Goal: Information Seeking & Learning: Learn about a topic

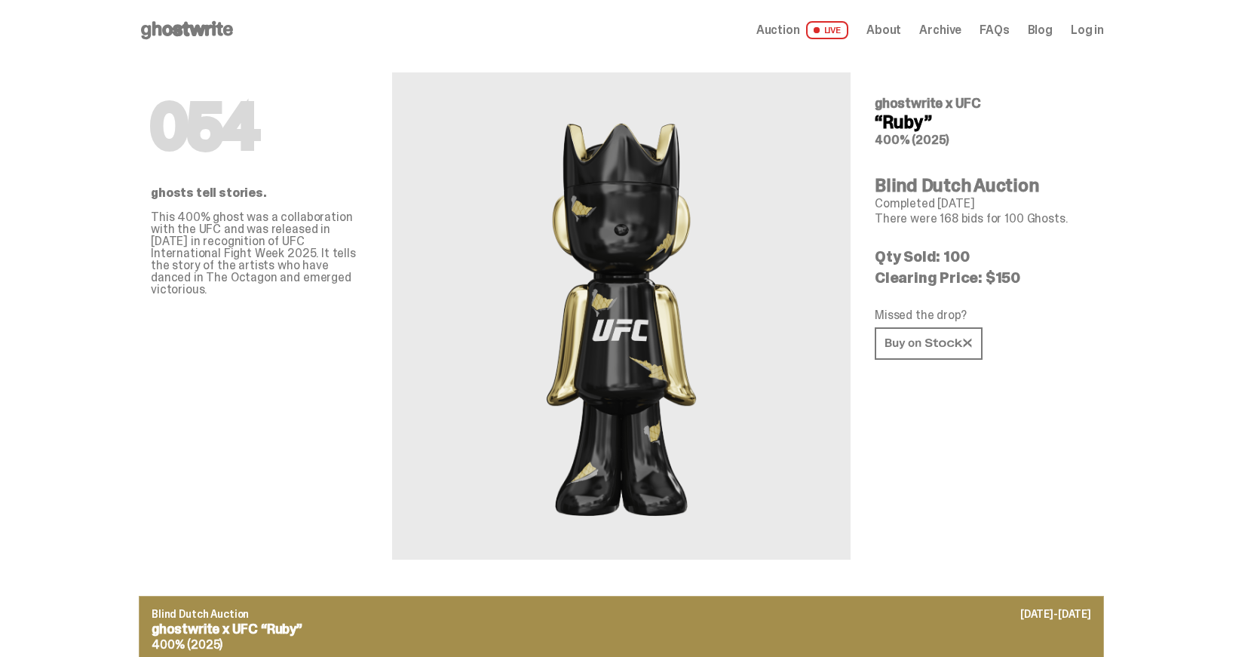
click at [204, 27] on use at bounding box center [187, 30] width 92 height 18
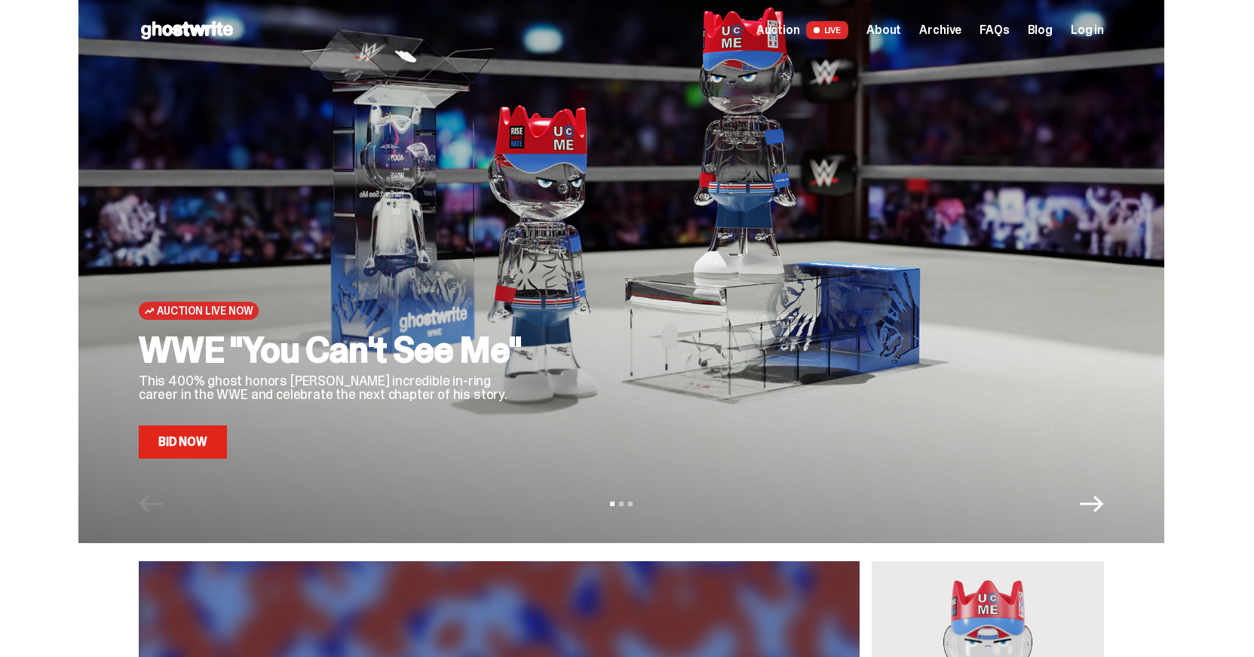
click at [198, 447] on link "Bid Now" at bounding box center [183, 441] width 88 height 33
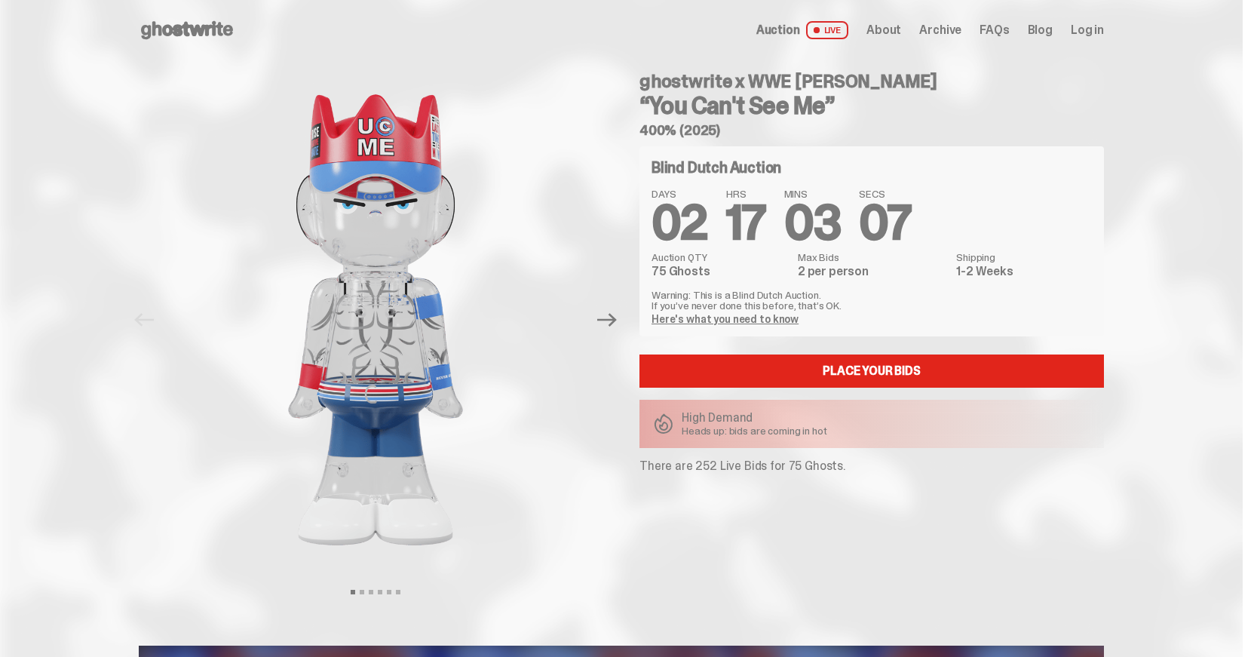
click at [720, 318] on link "Here's what you need to know" at bounding box center [725, 319] width 147 height 14
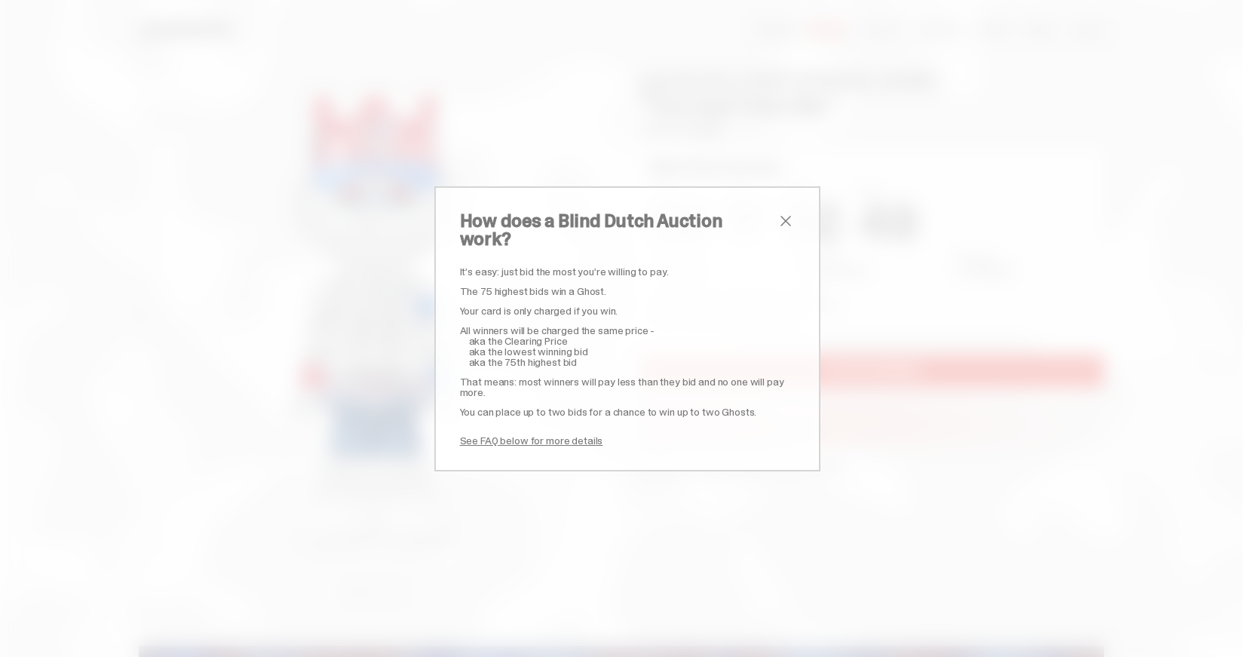
click at [783, 230] on span "close" at bounding box center [786, 221] width 18 height 18
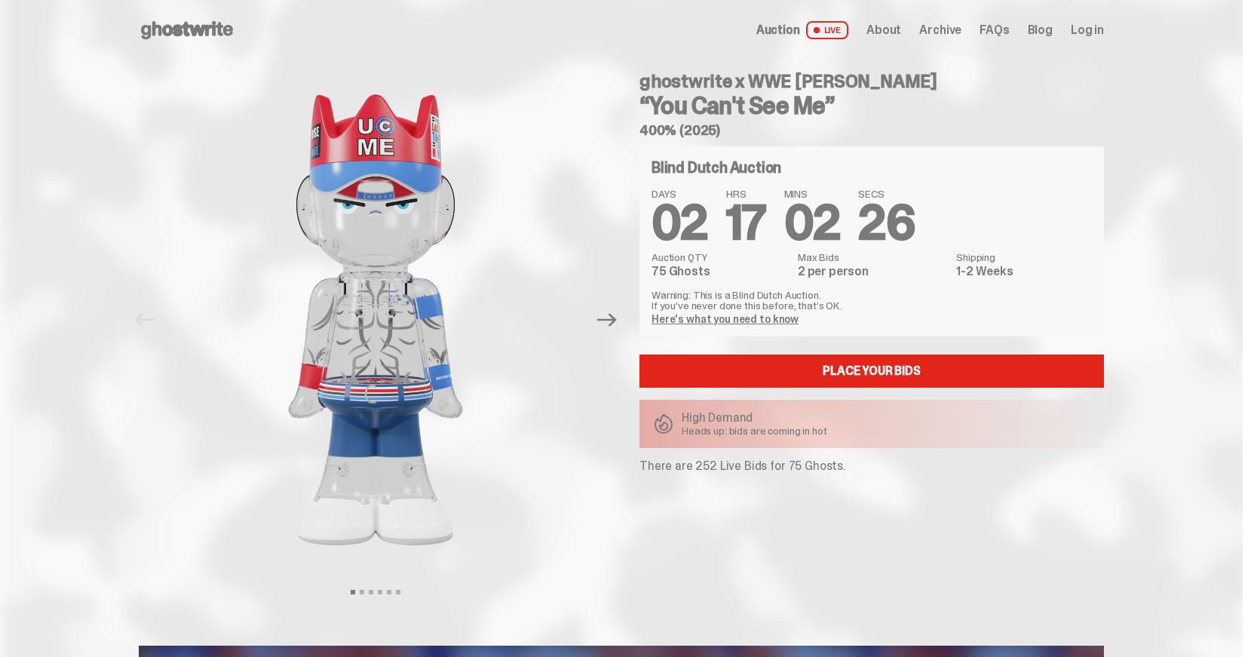
click at [185, 23] on icon at bounding box center [187, 30] width 97 height 24
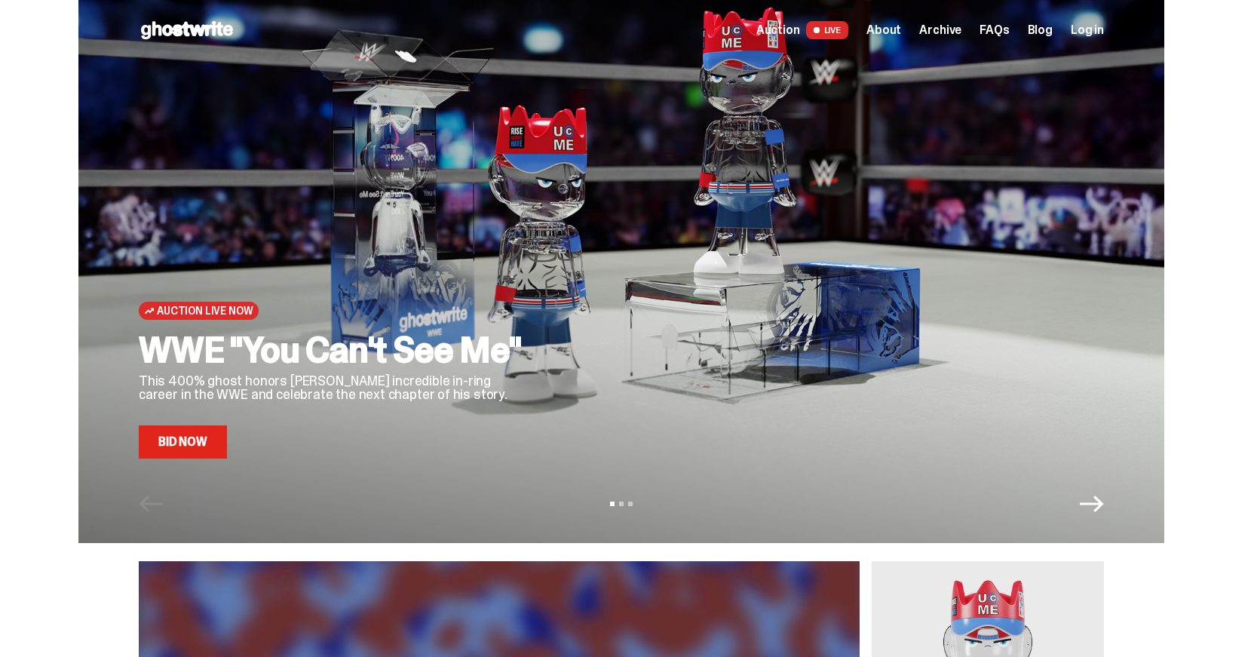
click at [894, 29] on span "About" at bounding box center [883, 30] width 35 height 12
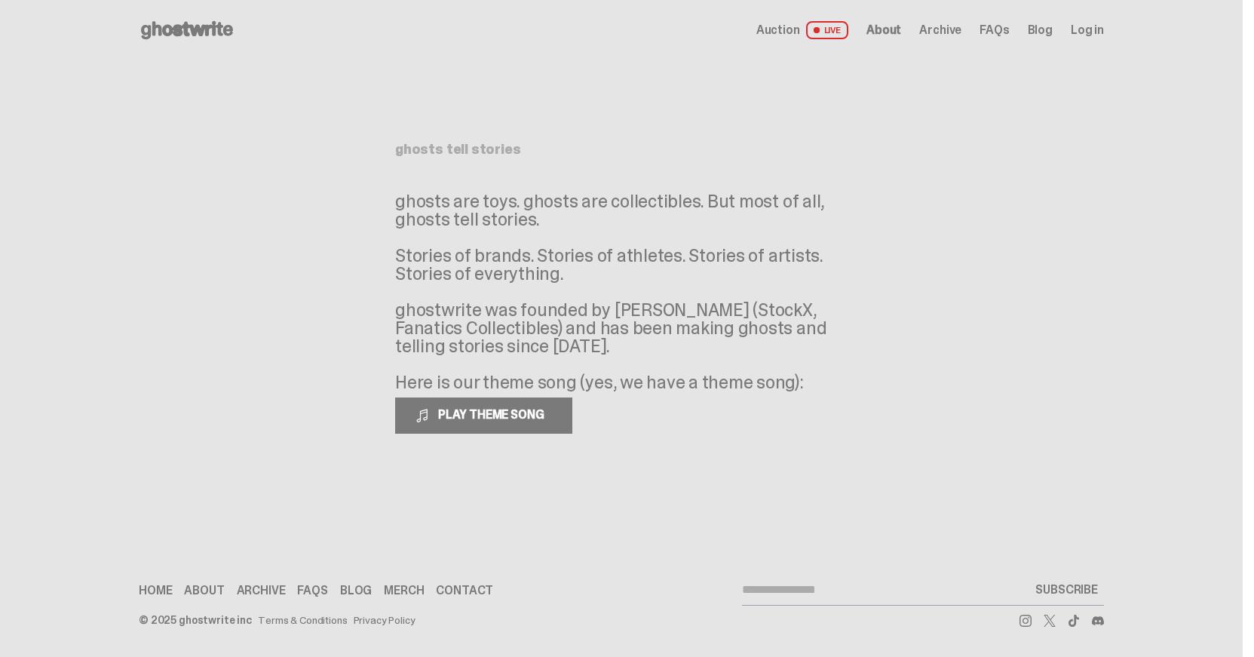
click at [788, 27] on span "Auction" at bounding box center [778, 30] width 44 height 12
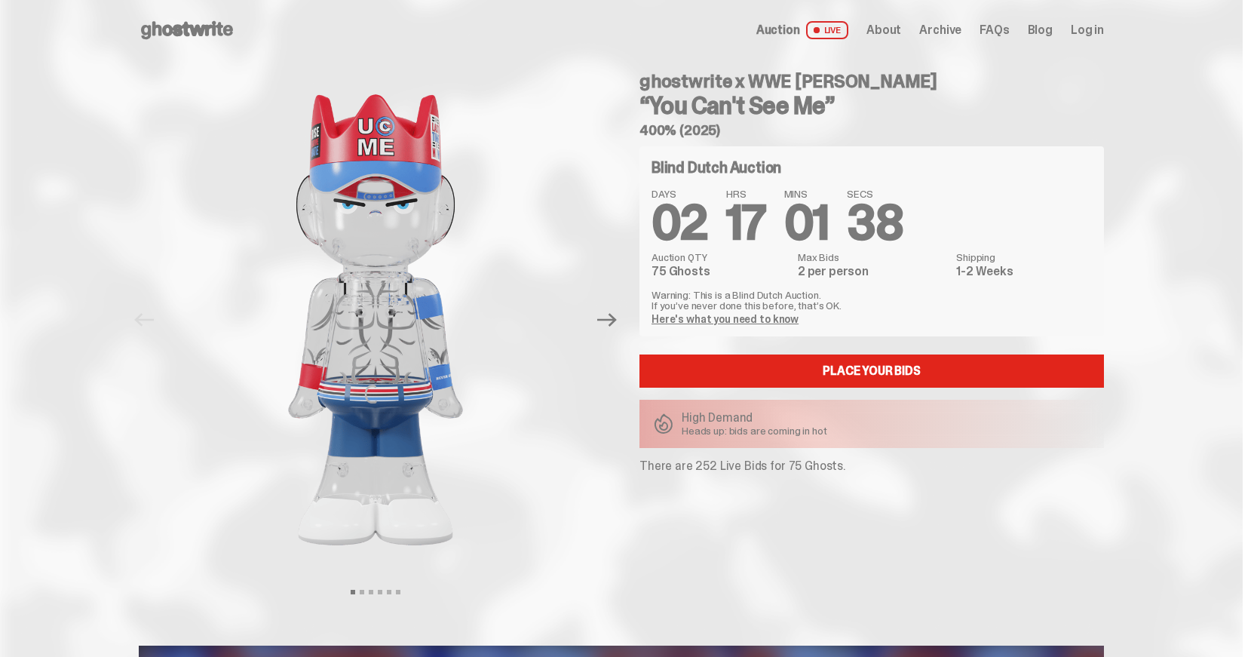
click at [201, 30] on use at bounding box center [187, 30] width 92 height 18
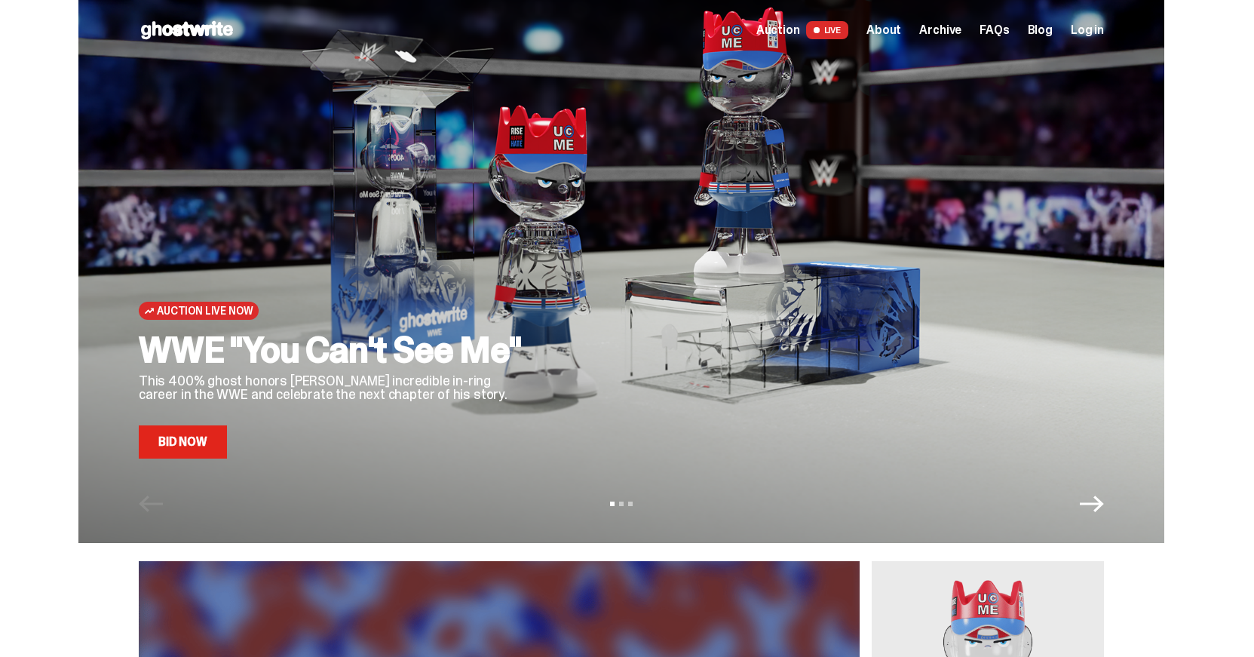
click at [1097, 499] on icon "Next" at bounding box center [1092, 504] width 24 height 24
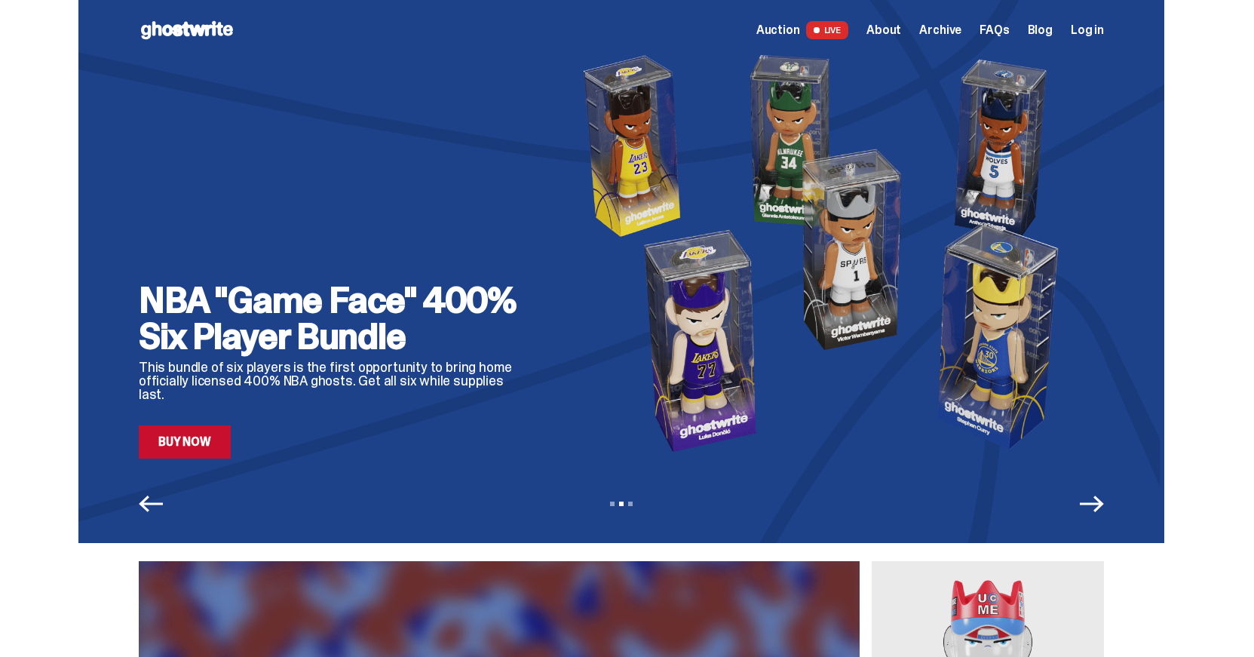
click at [1097, 499] on icon "Next" at bounding box center [1092, 504] width 24 height 24
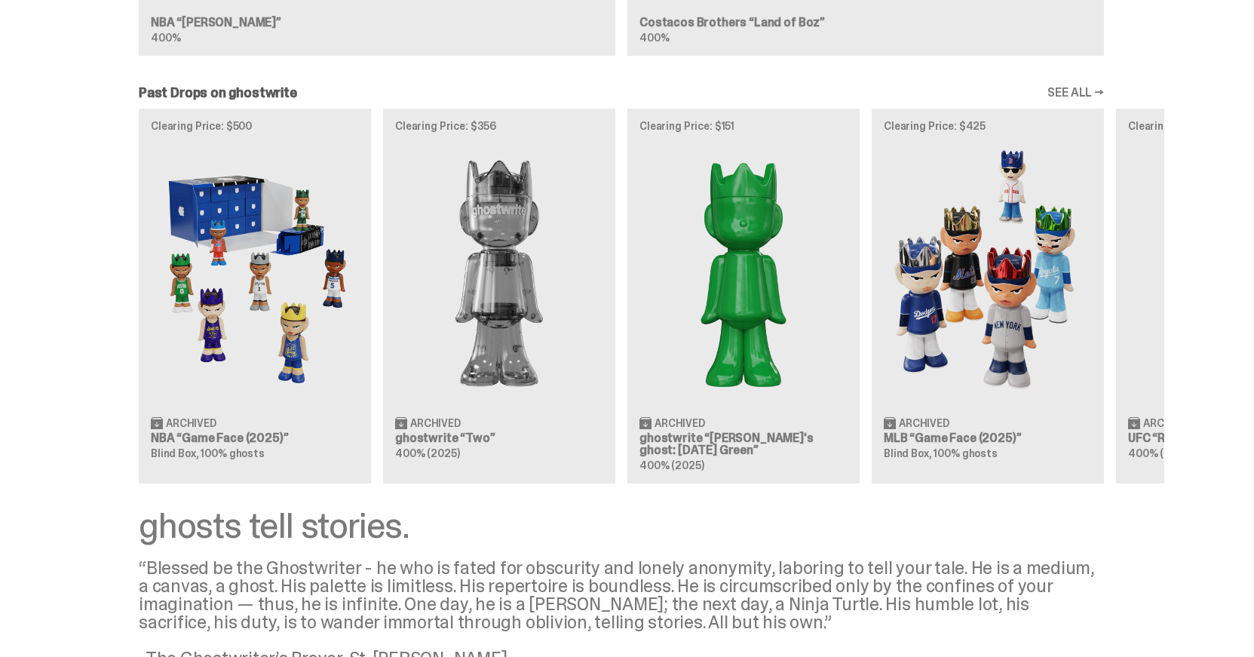
scroll to position [1615, 0]
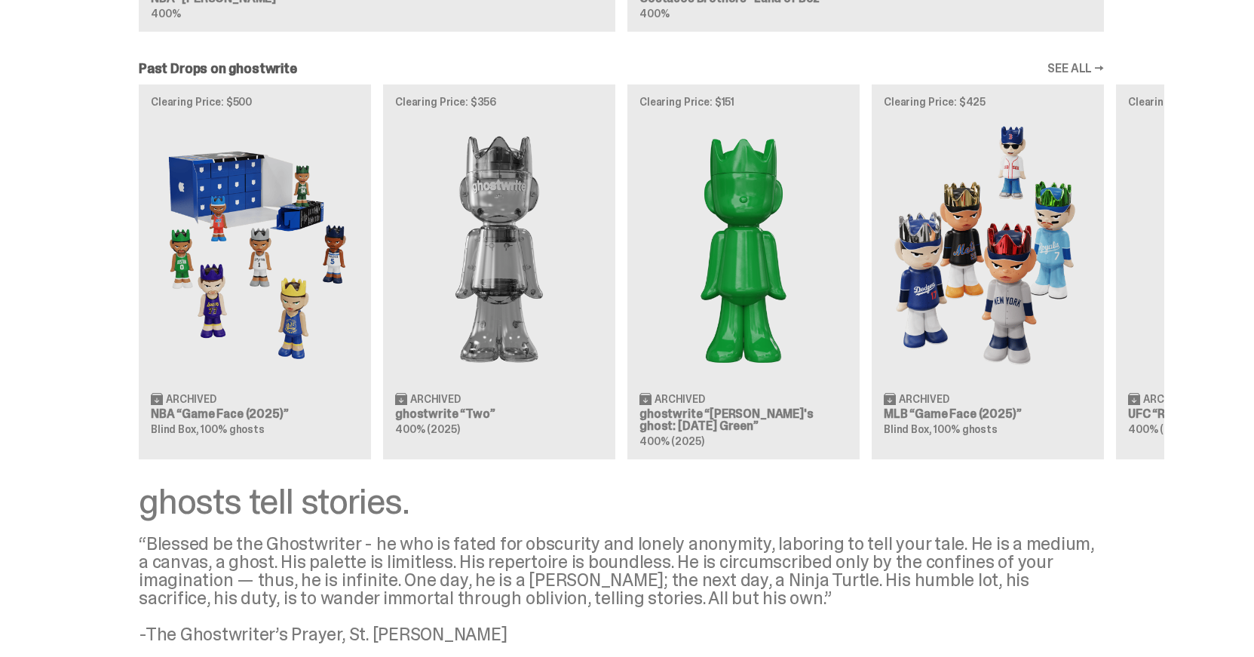
click at [1094, 68] on link "SEE ALL →" at bounding box center [1075, 69] width 57 height 12
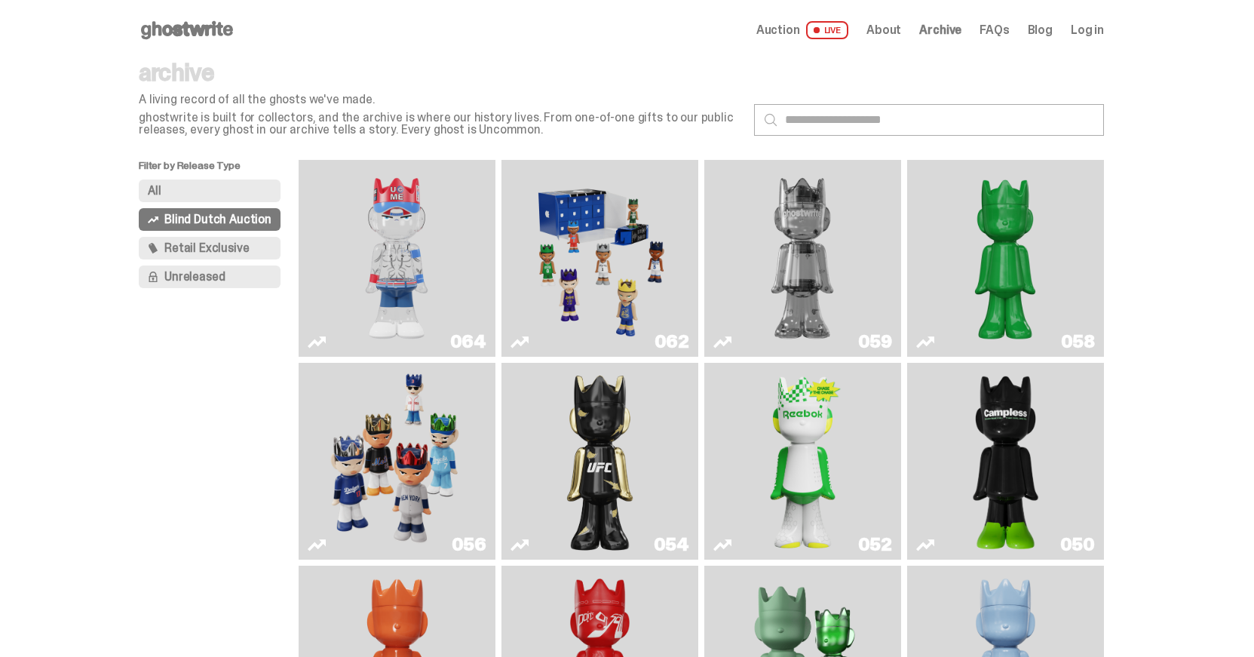
click at [198, 245] on span "Retail Exclusive" at bounding box center [206, 248] width 84 height 12
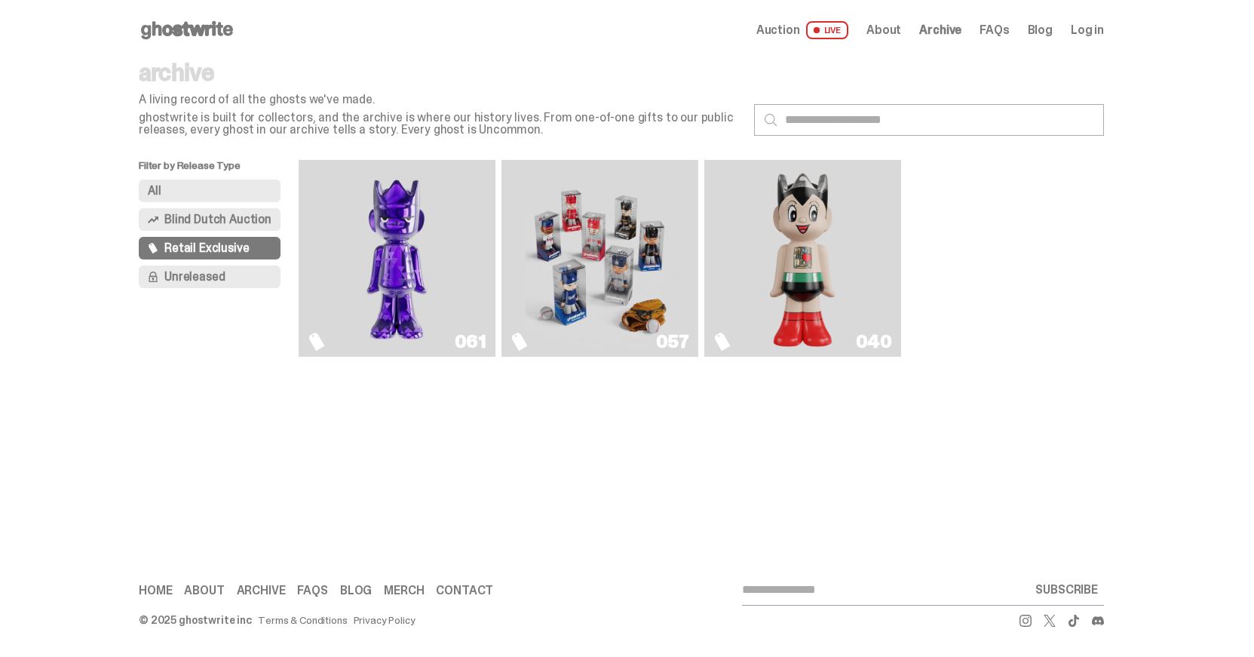
click at [578, 241] on img "Game Face (2025)" at bounding box center [600, 258] width 148 height 185
